Goal: Task Accomplishment & Management: Use online tool/utility

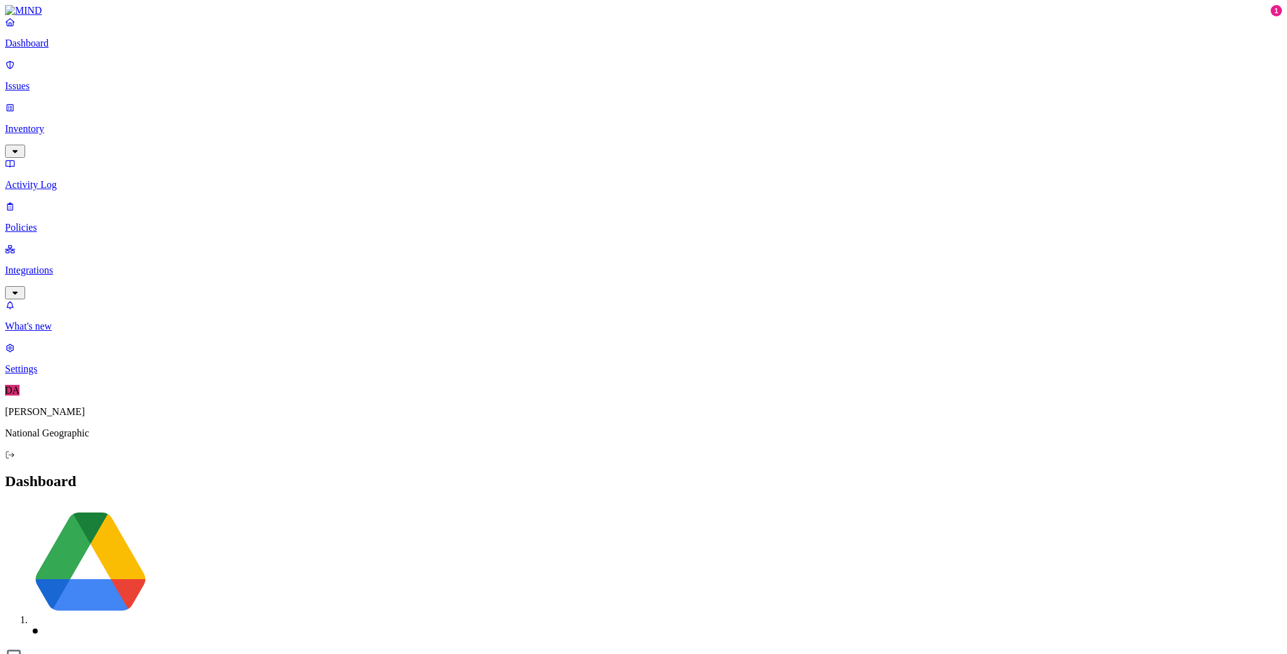
click at [61, 265] on p "Integrations" at bounding box center [643, 270] width 1277 height 11
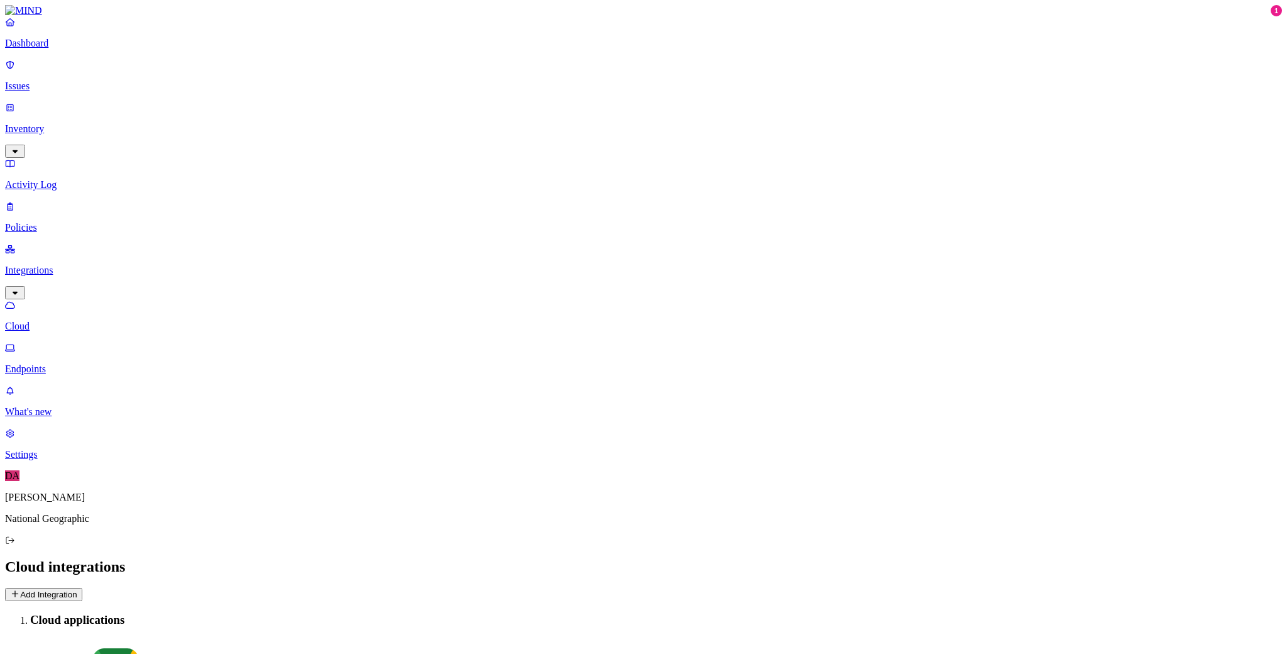
click at [63, 267] on nav "Dashboard Issues Inventory Activity Log Policies Integrations Cloud Endpoints W…" at bounding box center [643, 238] width 1277 height 444
click at [60, 363] on p "Endpoints" at bounding box center [643, 368] width 1277 height 11
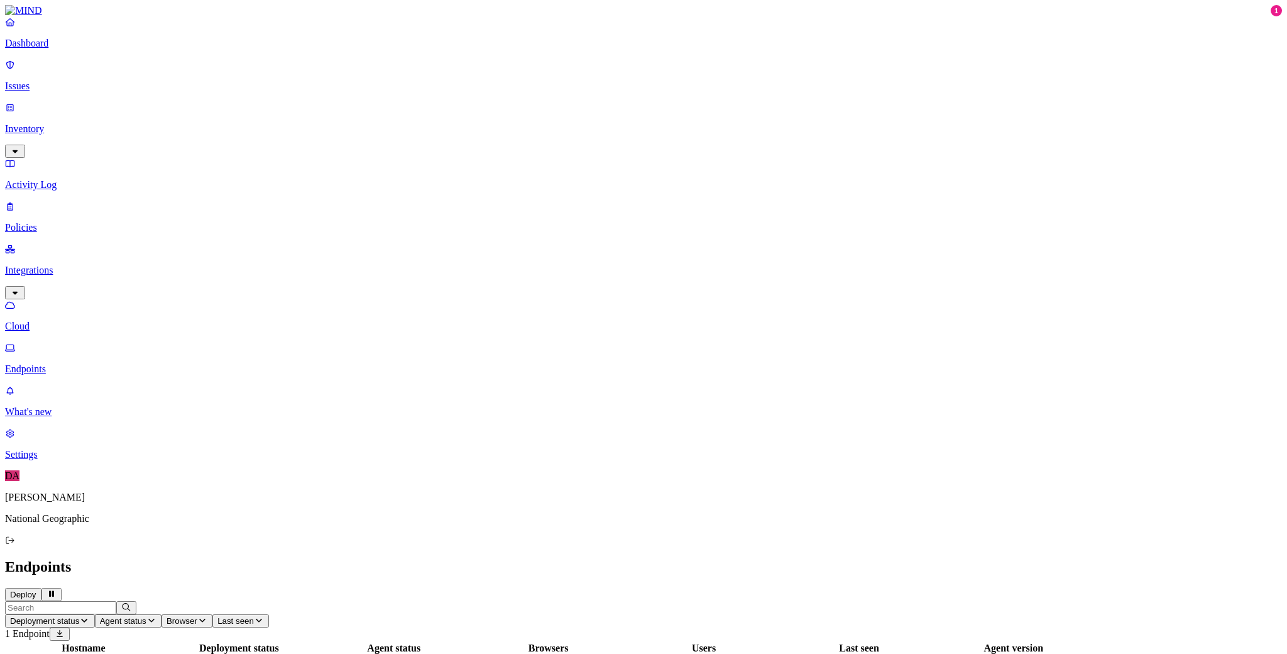
click at [70, 321] on p "Cloud" at bounding box center [643, 326] width 1277 height 11
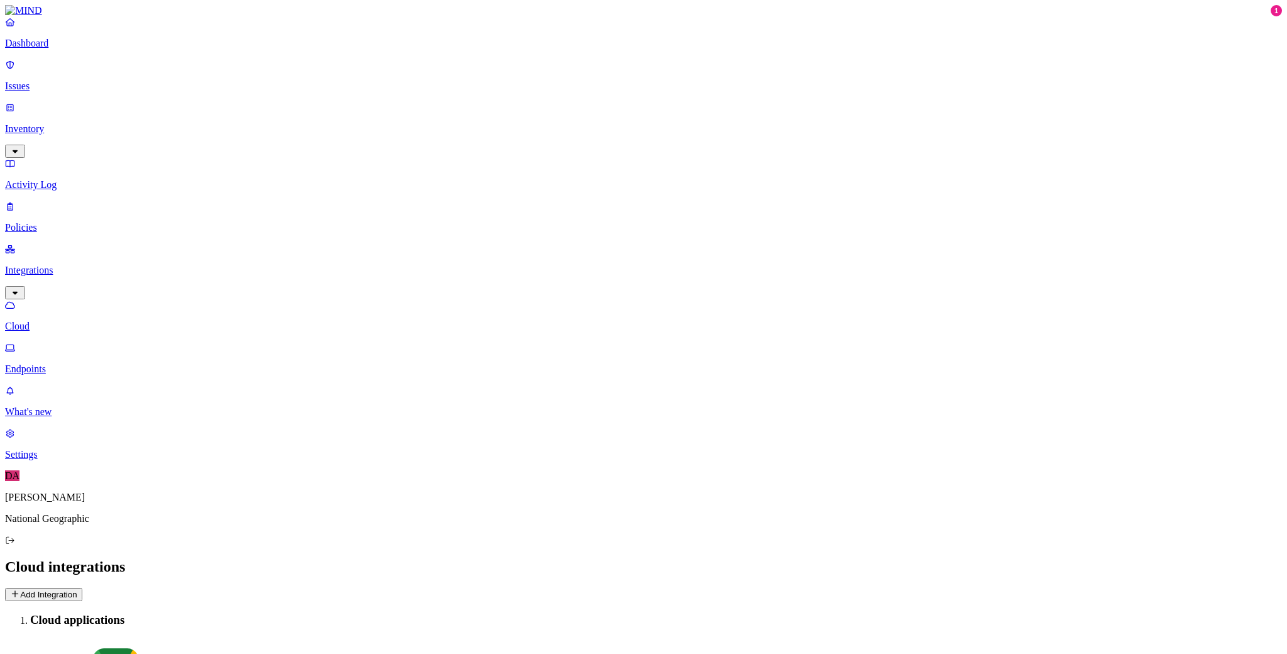
click at [67, 265] on p "Integrations" at bounding box center [643, 270] width 1277 height 11
click at [47, 49] on p "Dashboard" at bounding box center [643, 43] width 1277 height 11
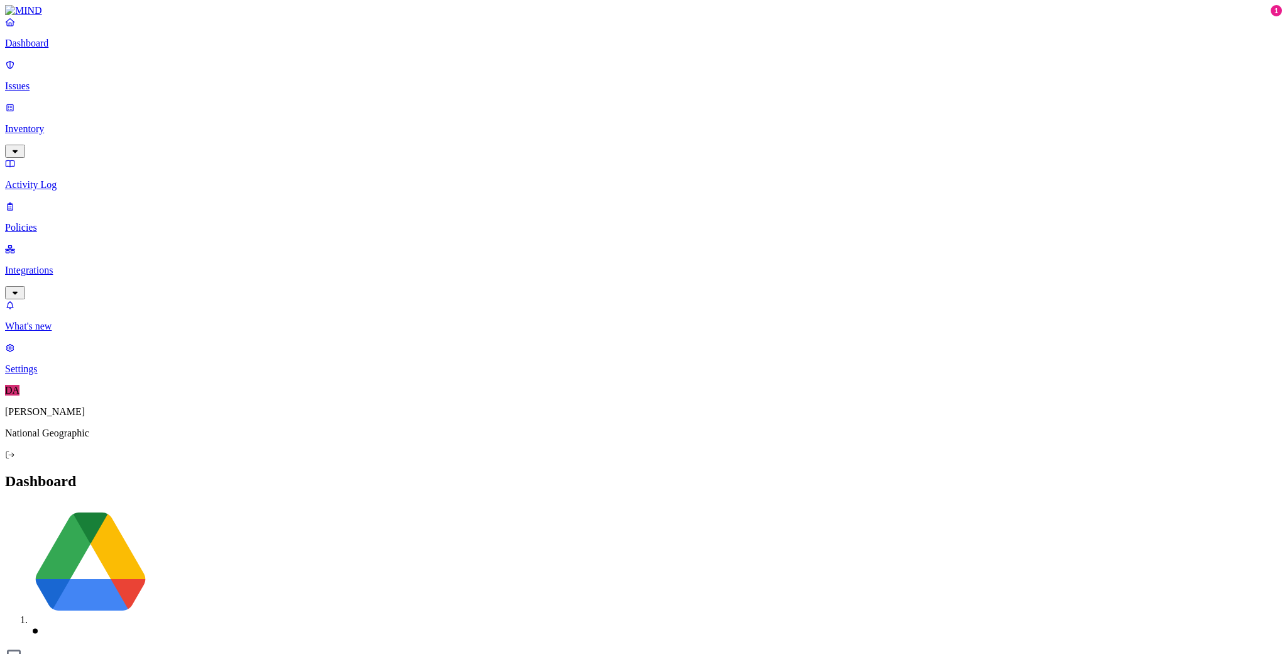
click at [66, 375] on p "Settings" at bounding box center [643, 368] width 1277 height 11
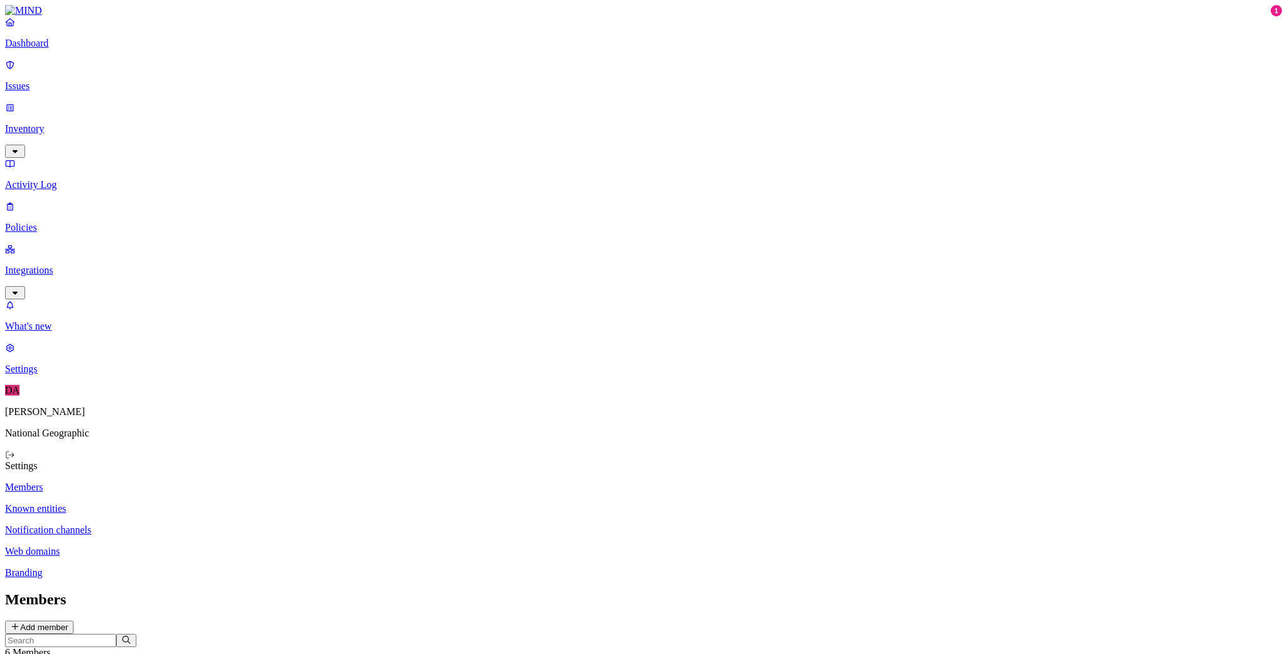
click at [48, 201] on link "Policies" at bounding box center [643, 217] width 1277 height 33
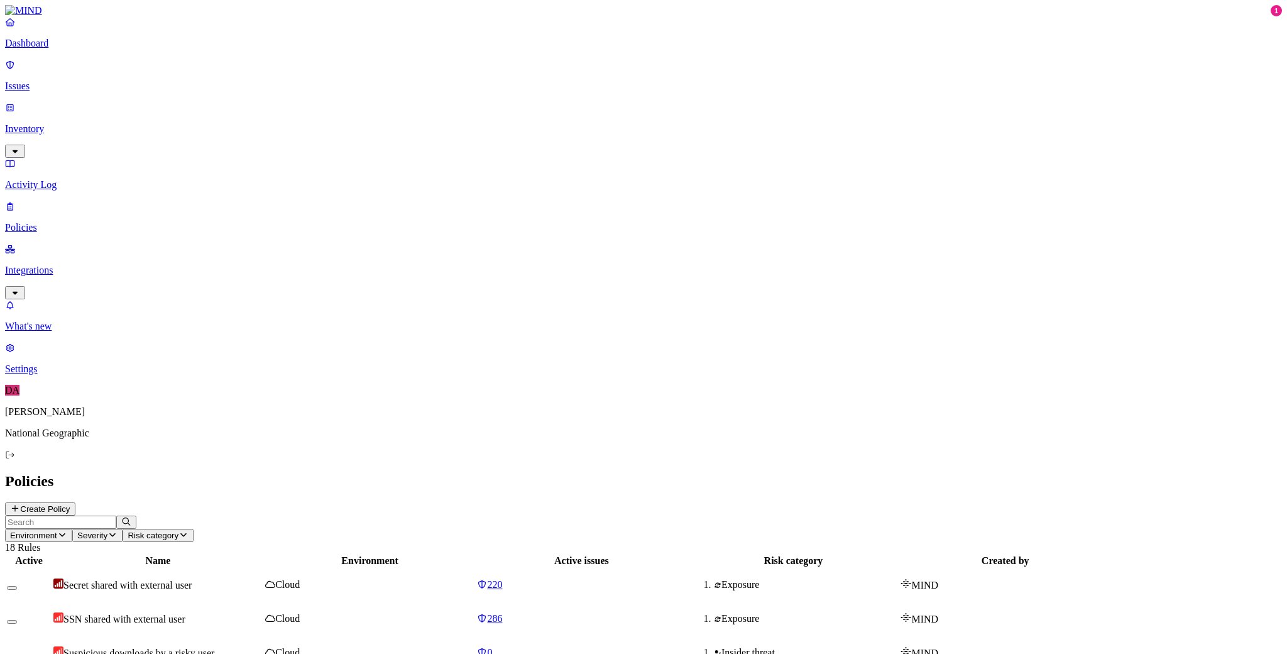
click at [59, 179] on p "Activity Log" at bounding box center [643, 184] width 1277 height 11
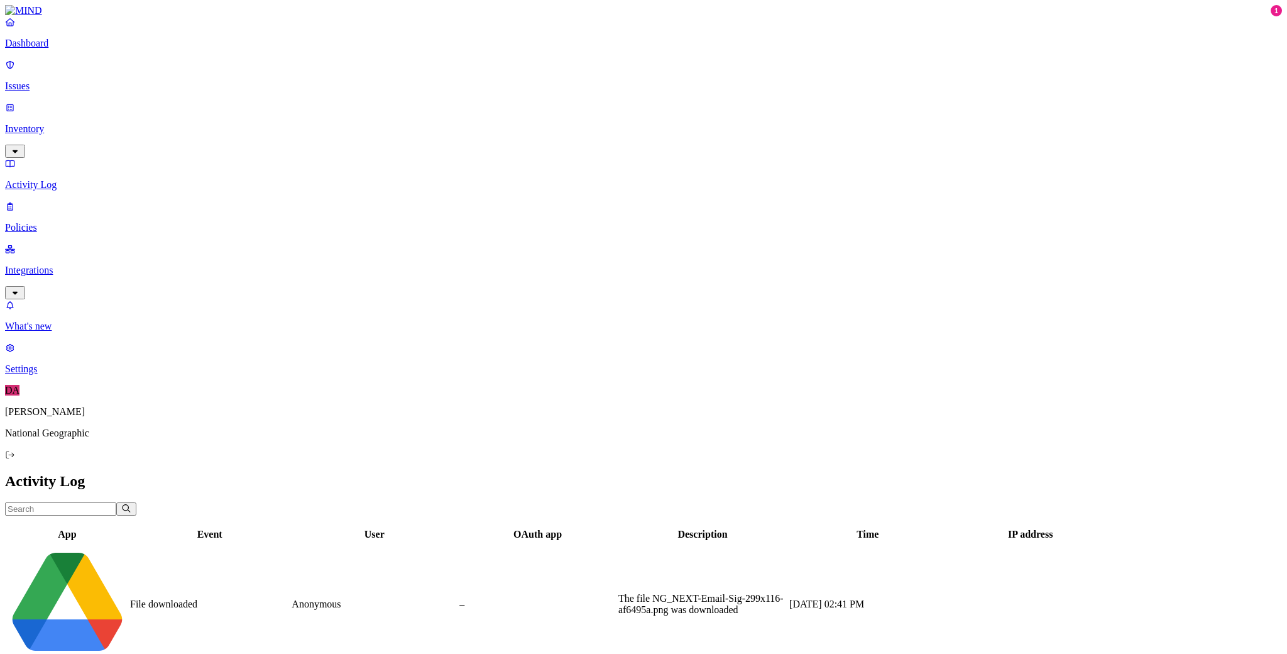
click at [59, 123] on p "Inventory" at bounding box center [643, 128] width 1277 height 11
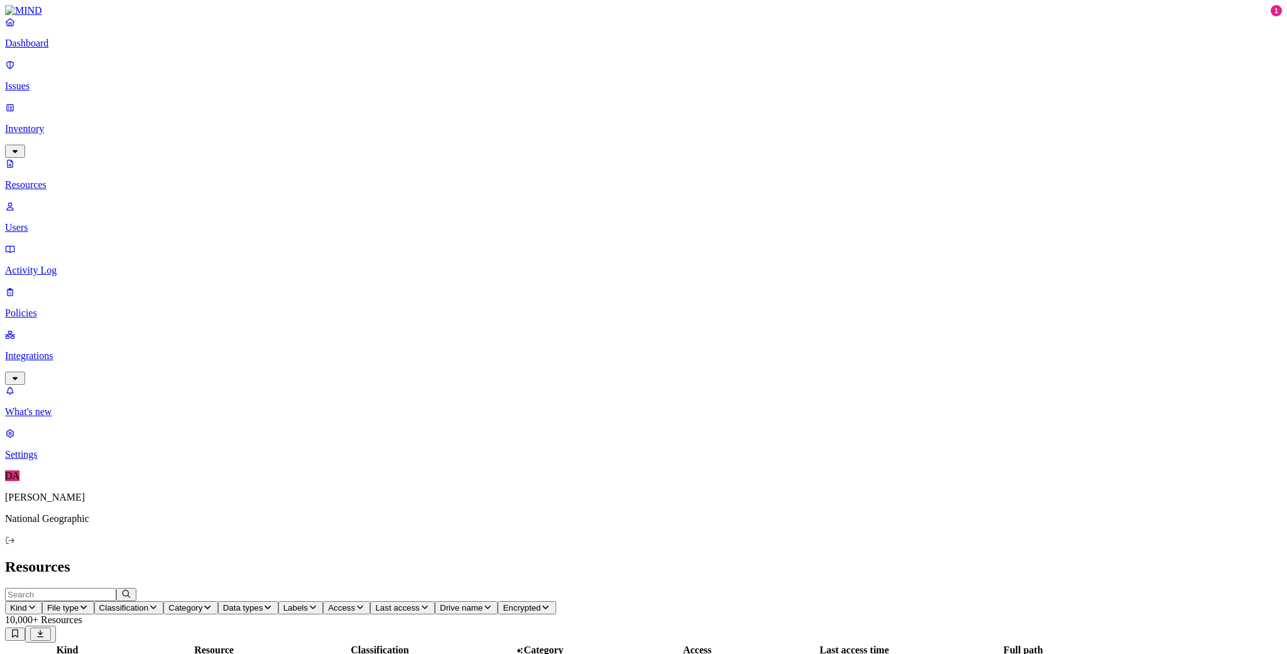
click at [48, 123] on p "Inventory" at bounding box center [643, 128] width 1277 height 11
click at [42, 70] on link "Issues" at bounding box center [643, 75] width 1277 height 33
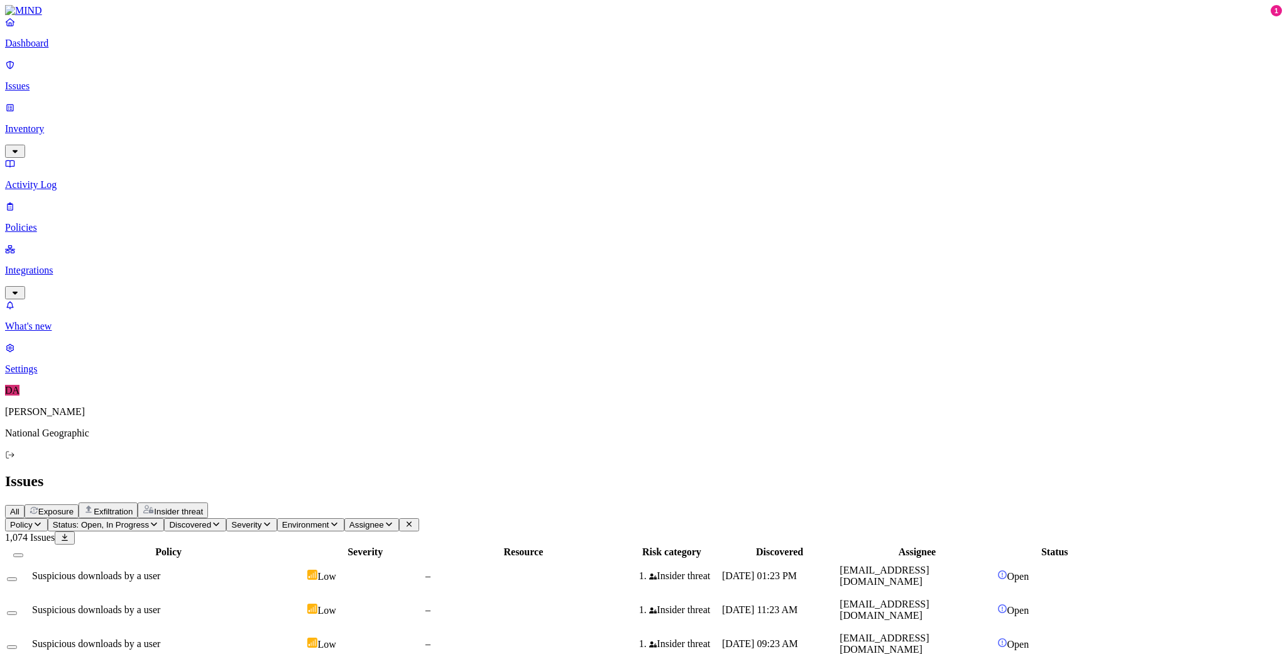
click at [48, 49] on p "Dashboard" at bounding box center [643, 43] width 1277 height 11
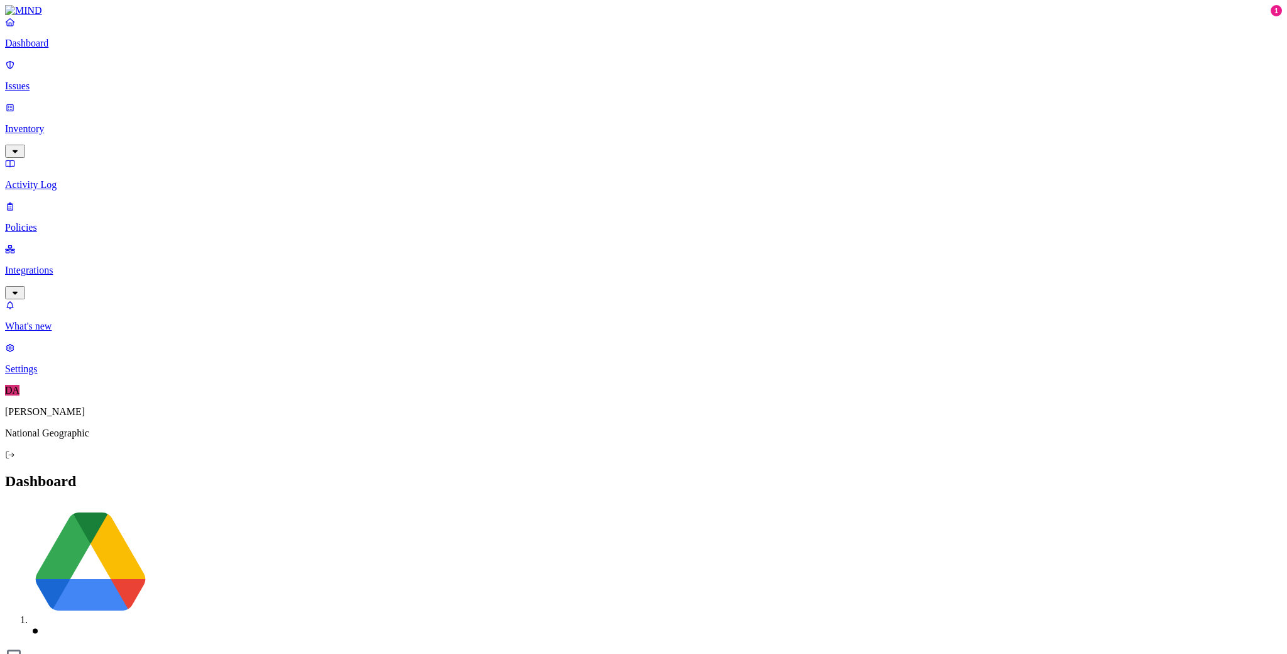
click at [52, 265] on p "Integrations" at bounding box center [643, 270] width 1277 height 11
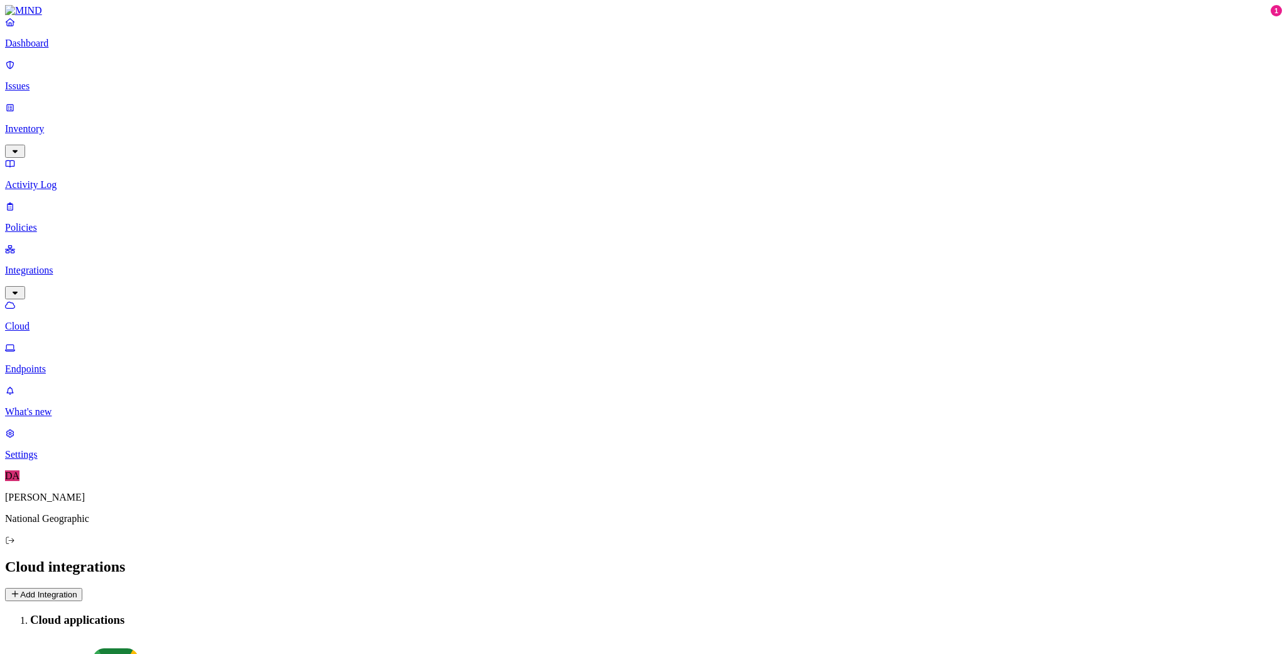
click at [59, 363] on p "Endpoints" at bounding box center [643, 368] width 1277 height 11
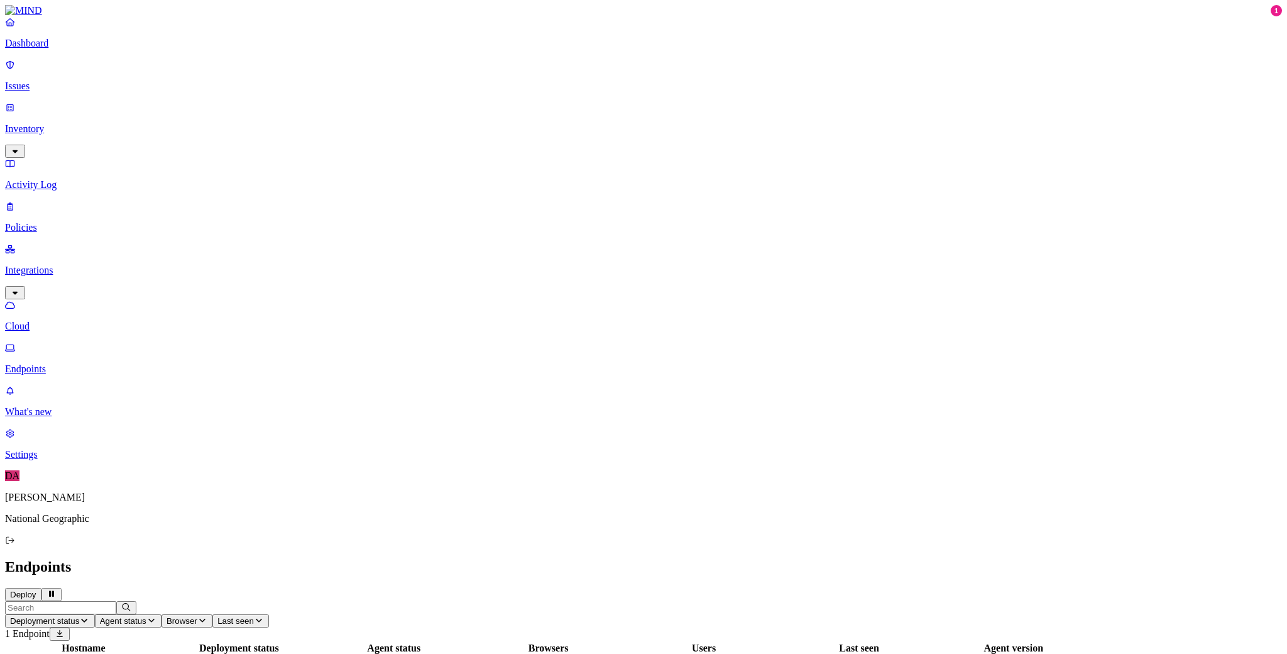
click at [87, 363] on p "Endpoints" at bounding box center [643, 368] width 1277 height 11
click at [41, 588] on button "Deploy" at bounding box center [23, 594] width 36 height 13
